Goal: Information Seeking & Learning: Check status

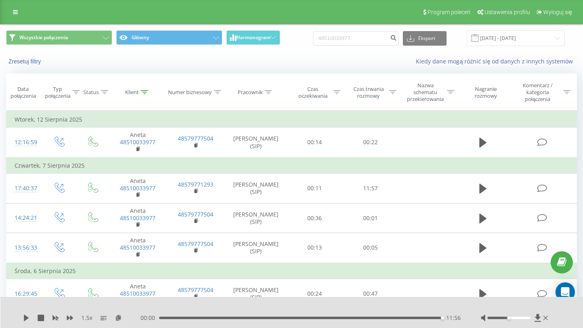
click at [361, 39] on input "48510033977" at bounding box center [356, 38] width 86 height 15
type input "48662903961"
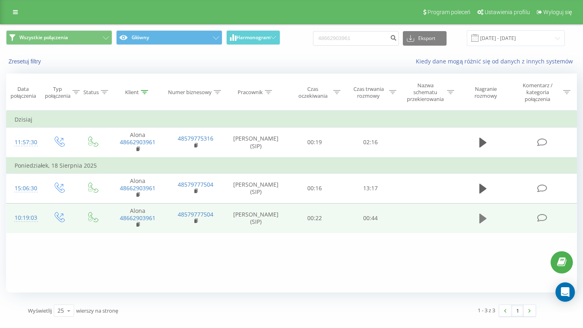
click at [478, 222] on button at bounding box center [483, 219] width 12 height 12
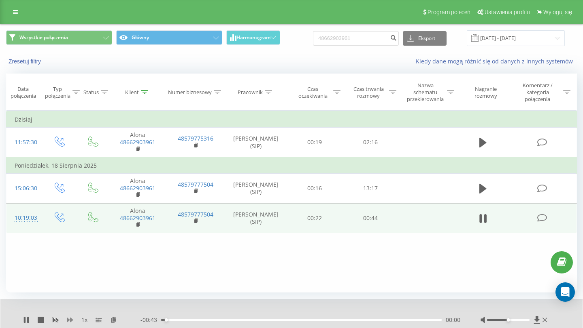
click at [70, 320] on icon at bounding box center [70, 320] width 6 height 6
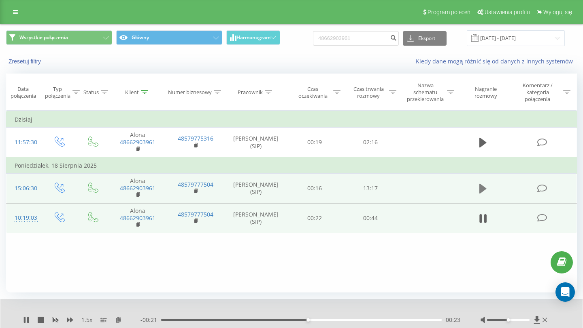
click at [486, 191] on button at bounding box center [483, 189] width 12 height 12
click at [121, 319] on icon at bounding box center [118, 320] width 7 height 6
click at [27, 321] on icon at bounding box center [28, 320] width 2 height 6
click at [25, 323] on icon at bounding box center [26, 320] width 6 height 6
click at [117, 322] on icon at bounding box center [118, 320] width 7 height 6
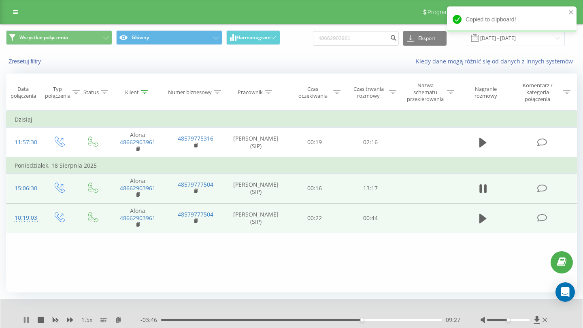
click at [25, 321] on icon at bounding box center [25, 320] width 2 height 6
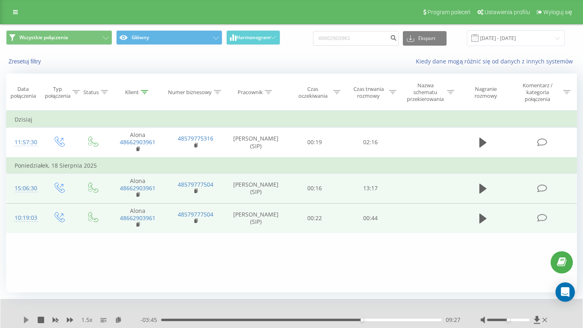
click at [24, 317] on icon at bounding box center [26, 320] width 5 height 6
click at [343, 38] on input "48662903961" at bounding box center [356, 38] width 86 height 15
paste input "505391936"
type input "48505391936"
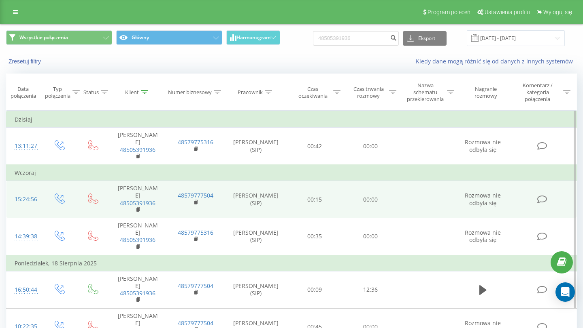
scroll to position [11, 0]
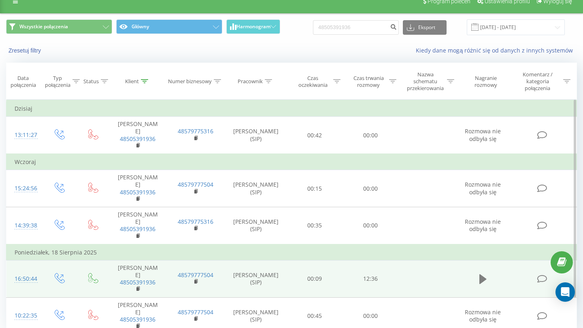
click at [483, 275] on icon at bounding box center [482, 280] width 7 height 10
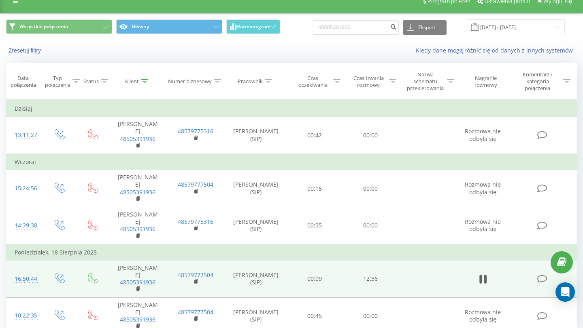
click at [489, 22] on input "[DATE] - [DATE]" at bounding box center [515, 27] width 98 height 16
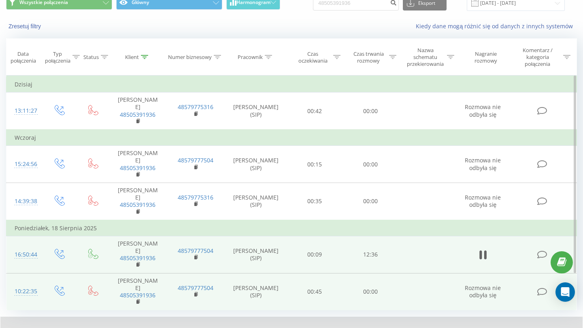
scroll to position [36, 0]
